Goal: Transaction & Acquisition: Purchase product/service

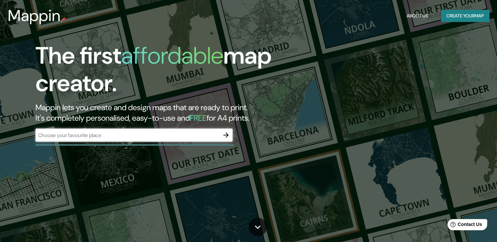
click at [153, 128] on div "The first affordable map creator. Mappin lets you create and design maps that a…" at bounding box center [160, 95] width 298 height 106
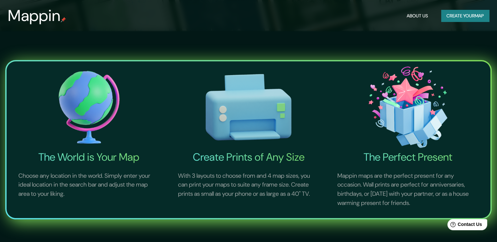
drag, startPoint x: 361, startPoint y: 41, endPoint x: 323, endPoint y: 46, distance: 38.8
click at [359, 41] on div "The World is Your Map Choose any location in the world. Simply enter your ideal…" at bounding box center [248, 140] width 497 height 219
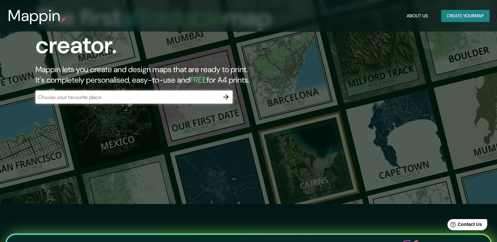
scroll to position [0, 0]
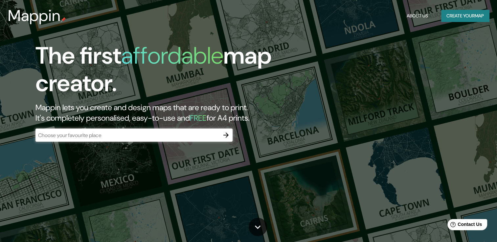
click at [100, 136] on input "text" at bounding box center [127, 136] width 184 height 8
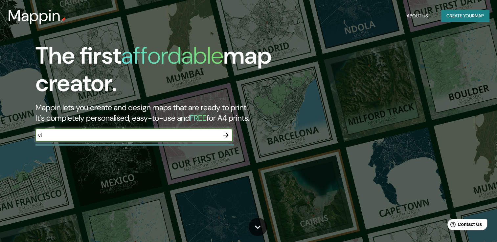
type input "[GEOGRAPHIC_DATA][PERSON_NAME][PERSON_NAME]"
click at [223, 132] on icon "button" at bounding box center [226, 135] width 8 height 8
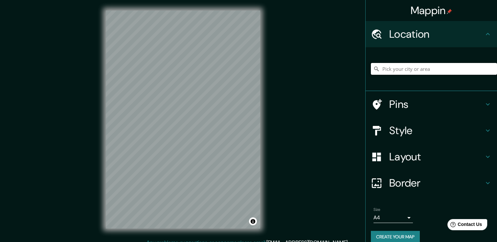
click at [436, 72] on input "Pick your city or area" at bounding box center [434, 69] width 126 height 12
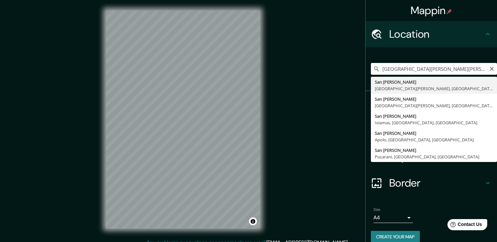
type input "[GEOGRAPHIC_DATA][PERSON_NAME], [GEOGRAPHIC_DATA][PERSON_NAME], [GEOGRAPHIC_DAT…"
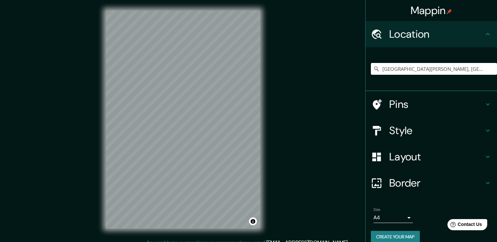
click at [266, 215] on div "© Mapbox © OpenStreetMap Improve this map" at bounding box center [182, 119] width 175 height 239
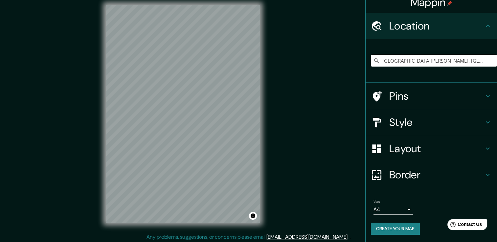
scroll to position [7, 0]
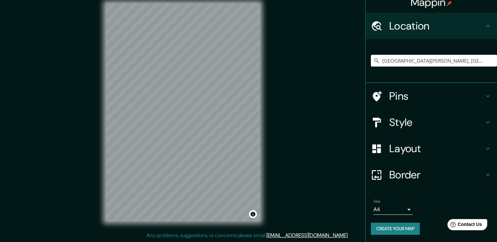
click at [430, 125] on h4 "Style" at bounding box center [436, 122] width 95 height 13
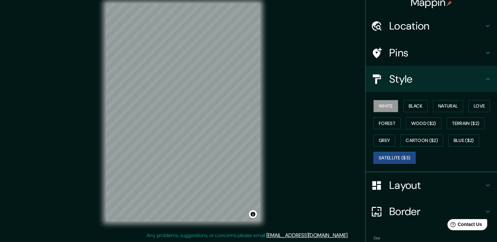
click at [402, 156] on button "Satellite ($3)" at bounding box center [394, 158] width 42 height 12
click at [264, 129] on div "© Mapbox © OpenStreetMap Improve this map © Maxar" at bounding box center [182, 112] width 175 height 239
